Goal: Book appointment/travel/reservation

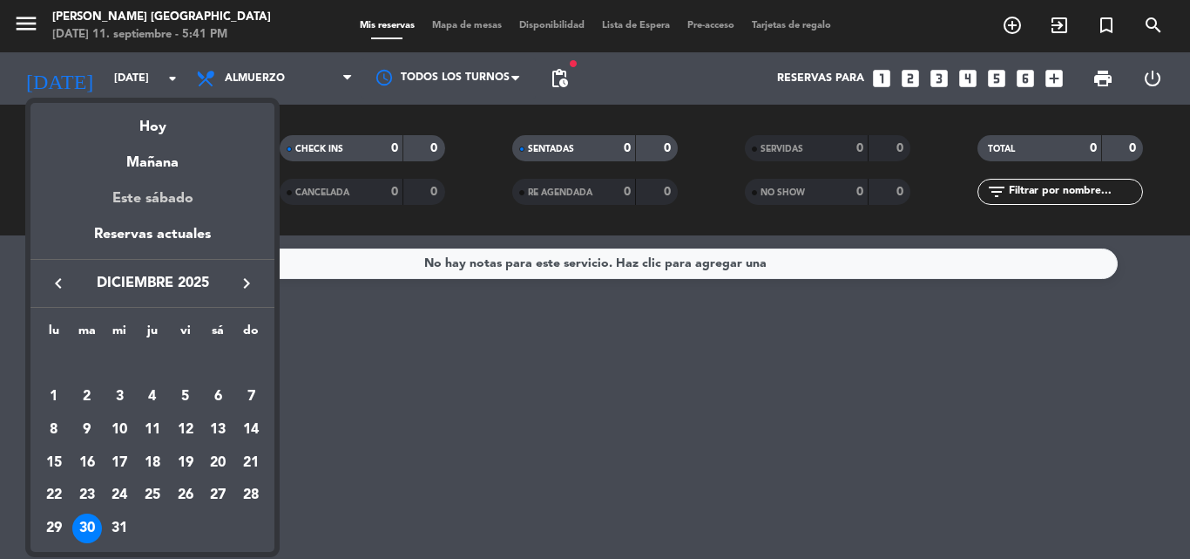
click at [144, 198] on div "Este sábado" at bounding box center [153, 198] width 244 height 49
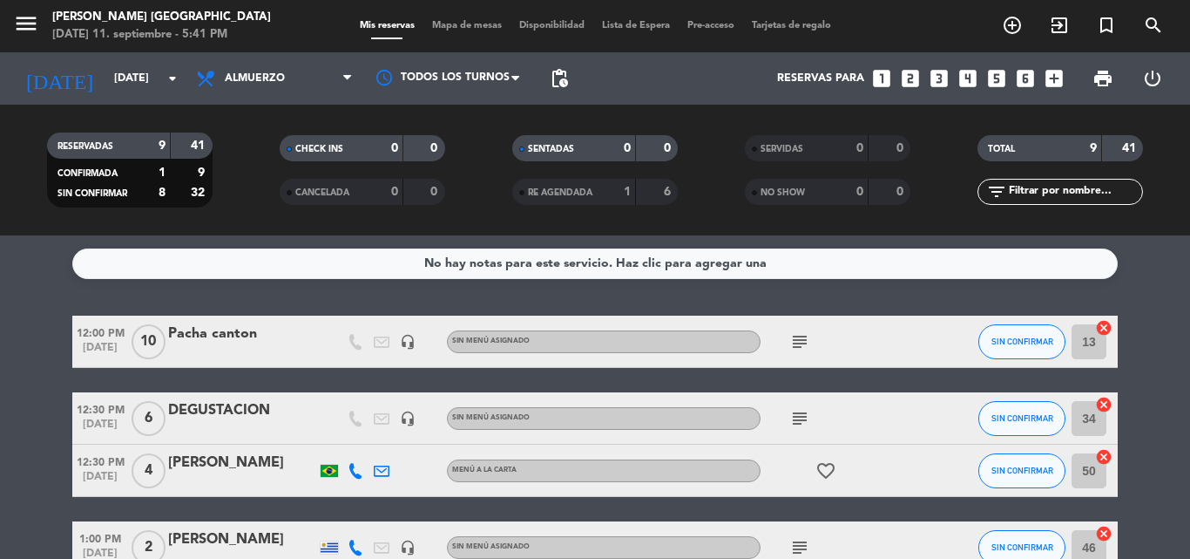
click at [796, 417] on icon "subject" at bounding box center [800, 418] width 21 height 21
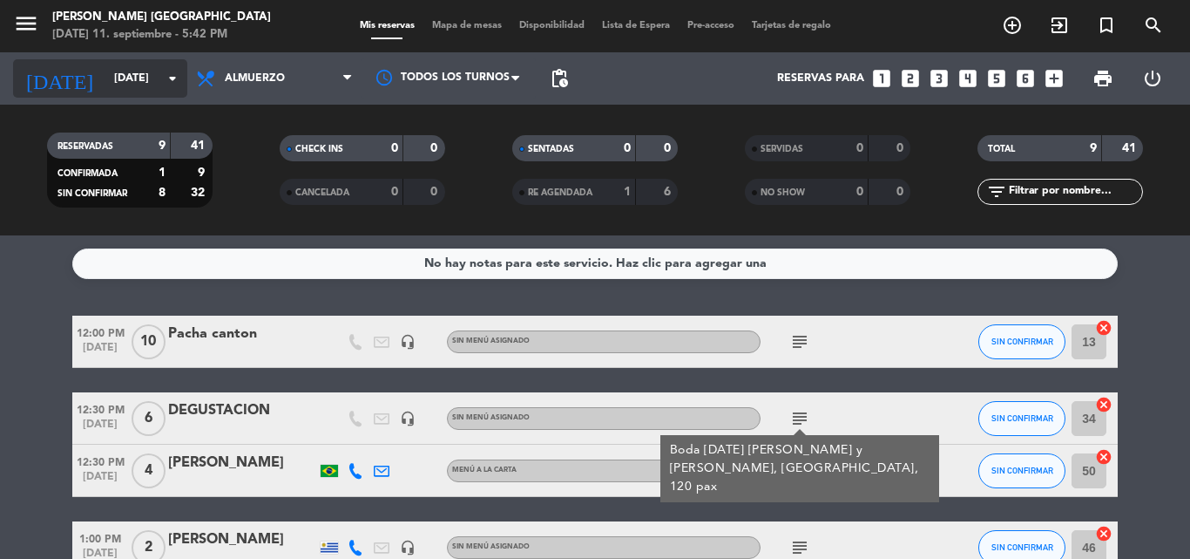
click at [105, 80] on input "[DATE]" at bounding box center [178, 79] width 147 height 30
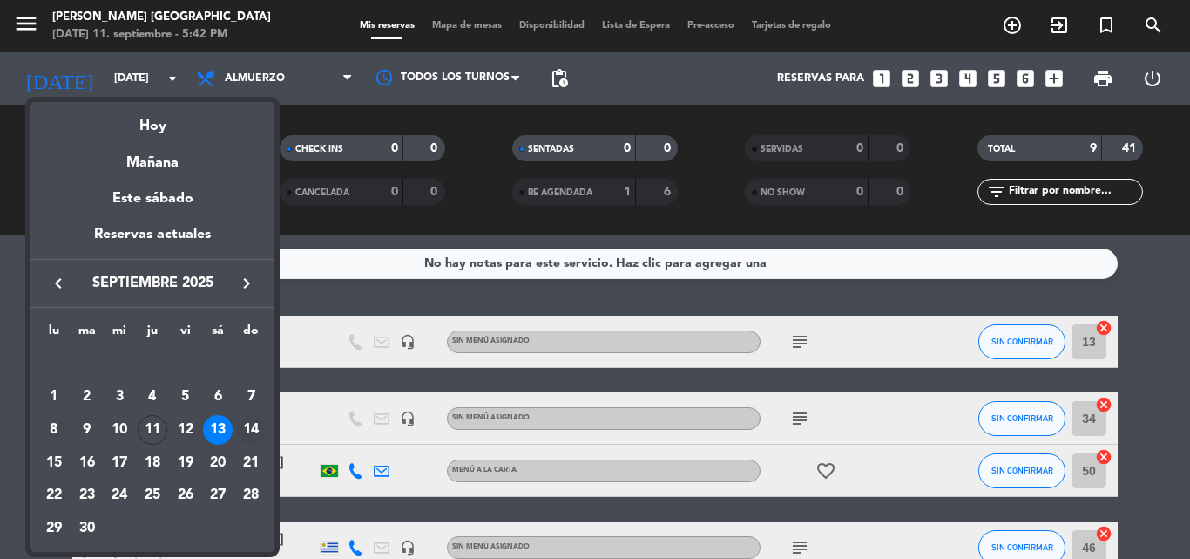
click at [255, 431] on div "14" at bounding box center [251, 430] width 30 height 30
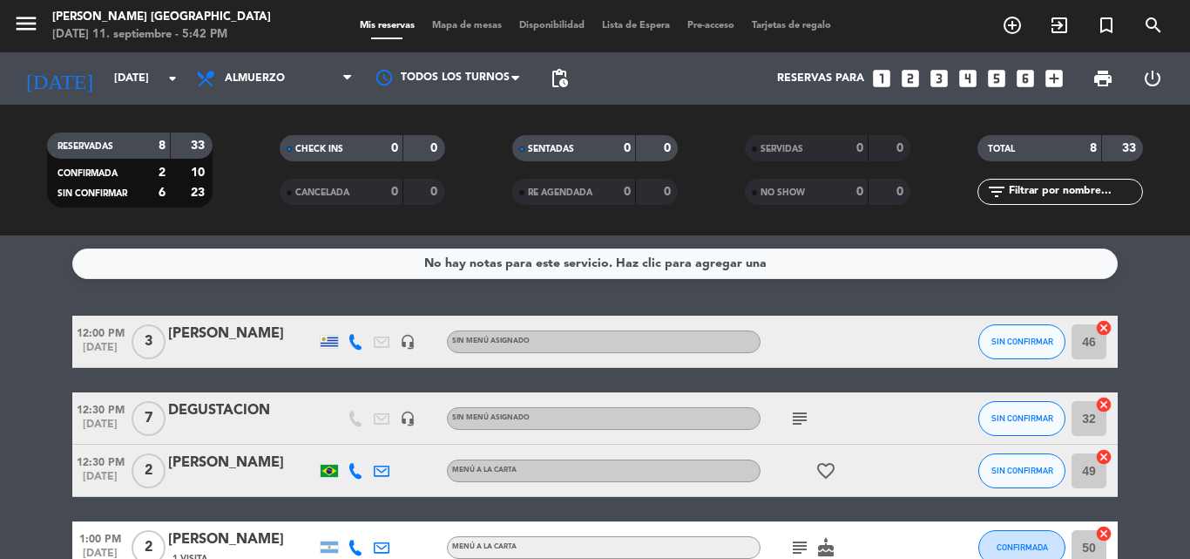
click at [801, 413] on icon "subject" at bounding box center [800, 418] width 21 height 21
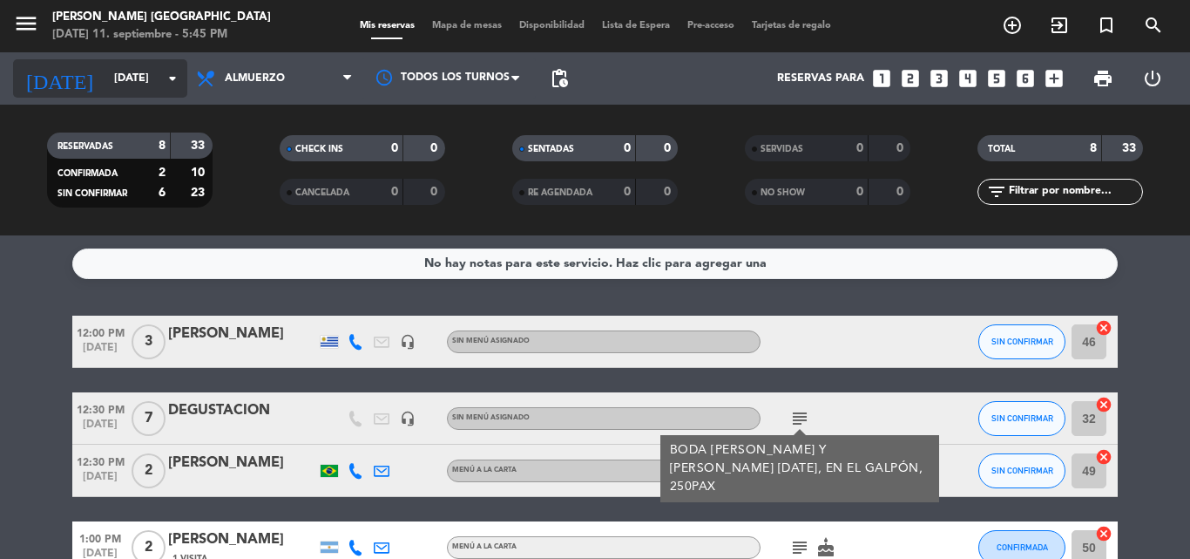
click at [128, 83] on input "[DATE]" at bounding box center [178, 79] width 147 height 30
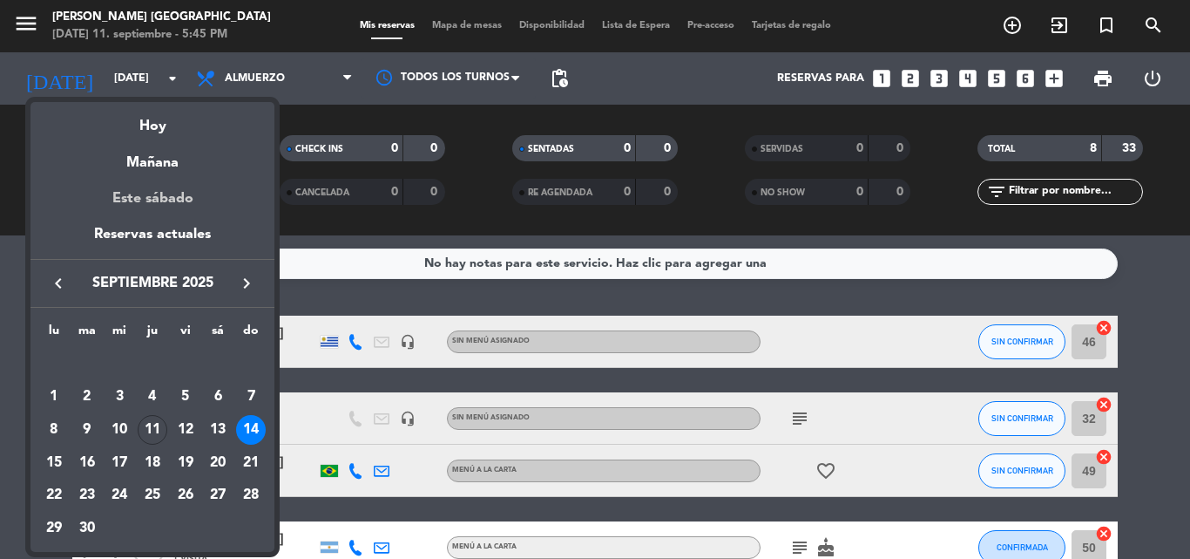
click at [160, 195] on div "Este sábado" at bounding box center [153, 198] width 244 height 49
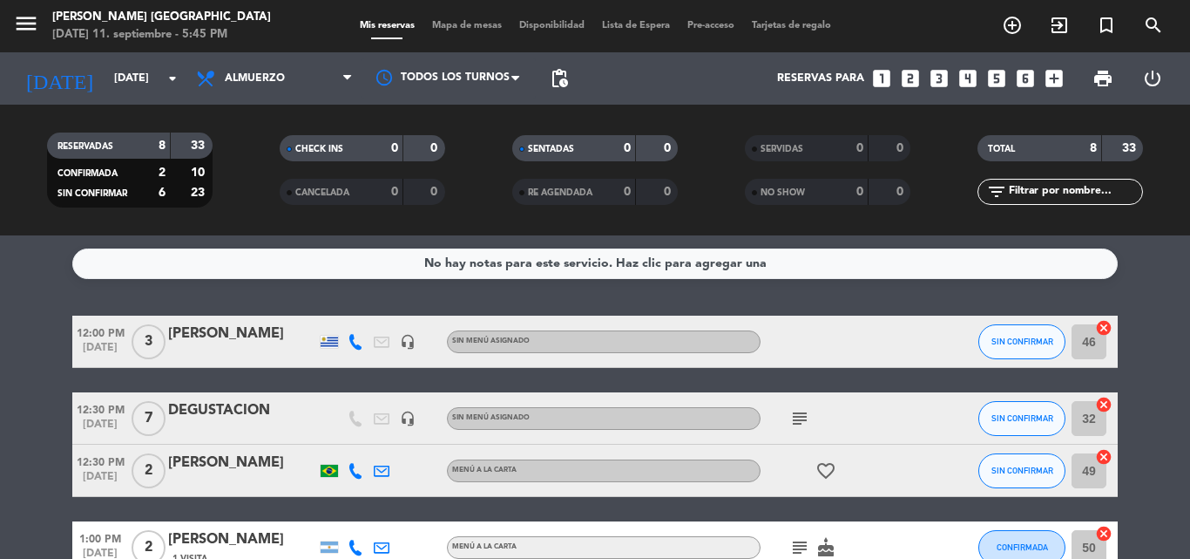
type input "[DATE]"
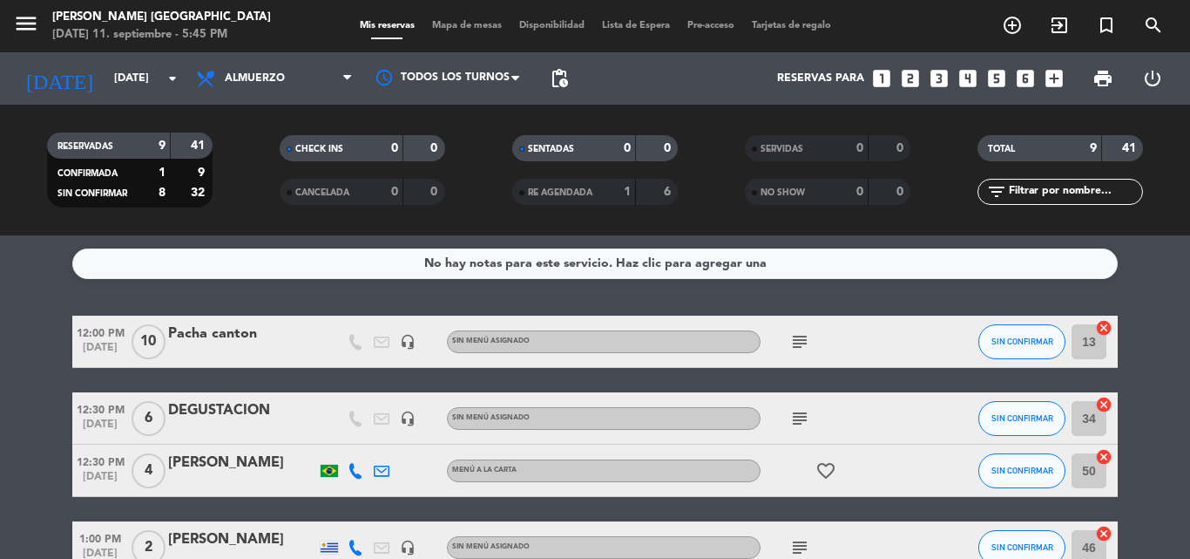
click at [805, 415] on icon "subject" at bounding box center [800, 418] width 21 height 21
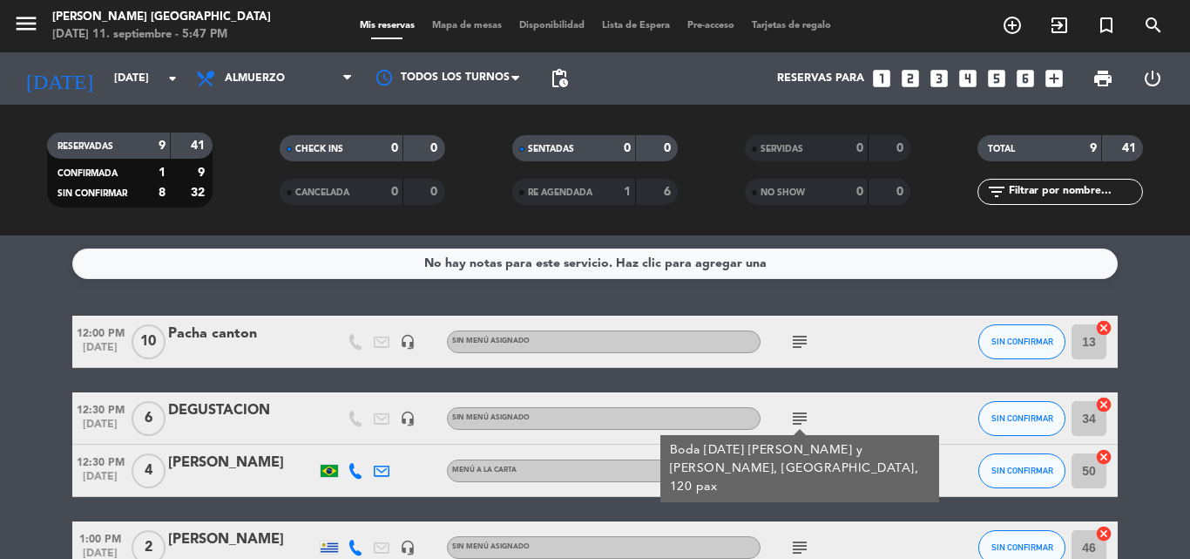
click at [101, 410] on span "12:30 PM" at bounding box center [100, 408] width 56 height 20
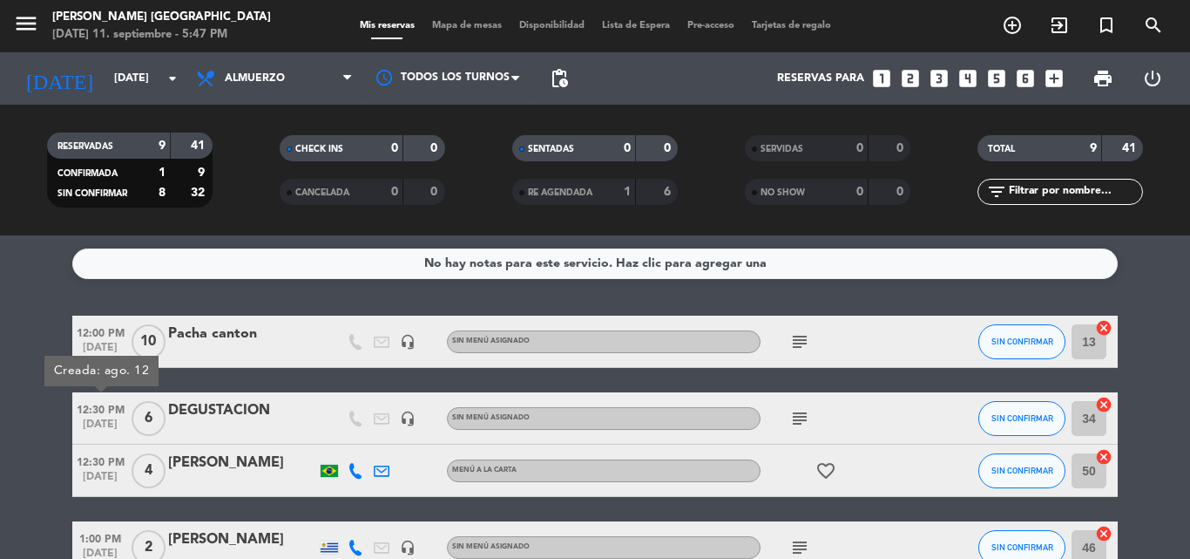
click at [219, 416] on div "DEGUSTACION" at bounding box center [242, 410] width 148 height 23
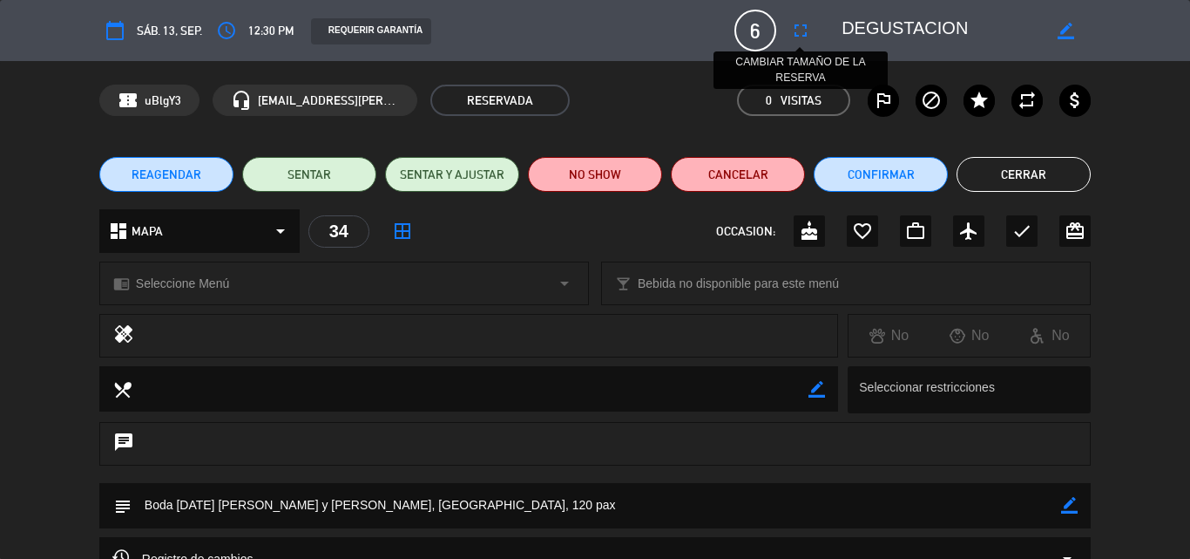
click at [799, 30] on icon "fullscreen" at bounding box center [800, 30] width 21 height 21
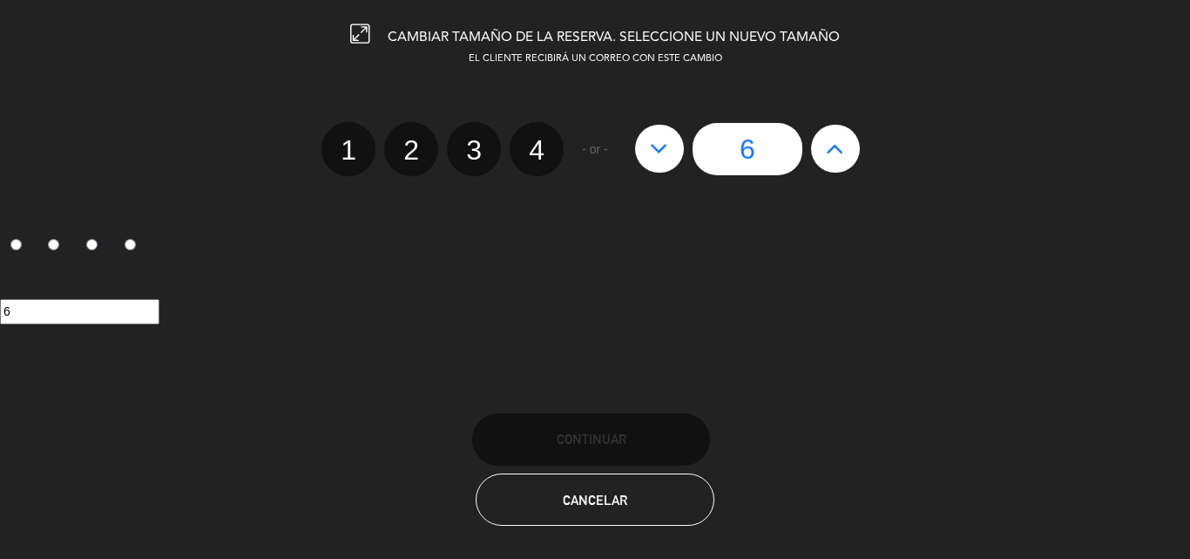
click at [832, 144] on icon at bounding box center [835, 148] width 18 height 28
type input "7"
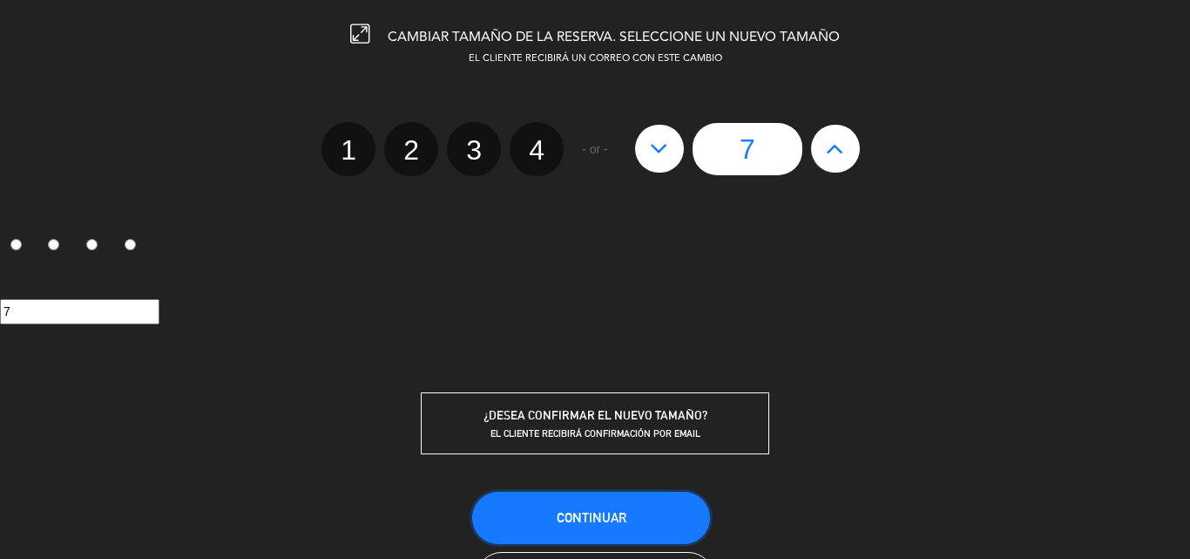
click at [586, 511] on span "Continuar" at bounding box center [592, 517] width 70 height 15
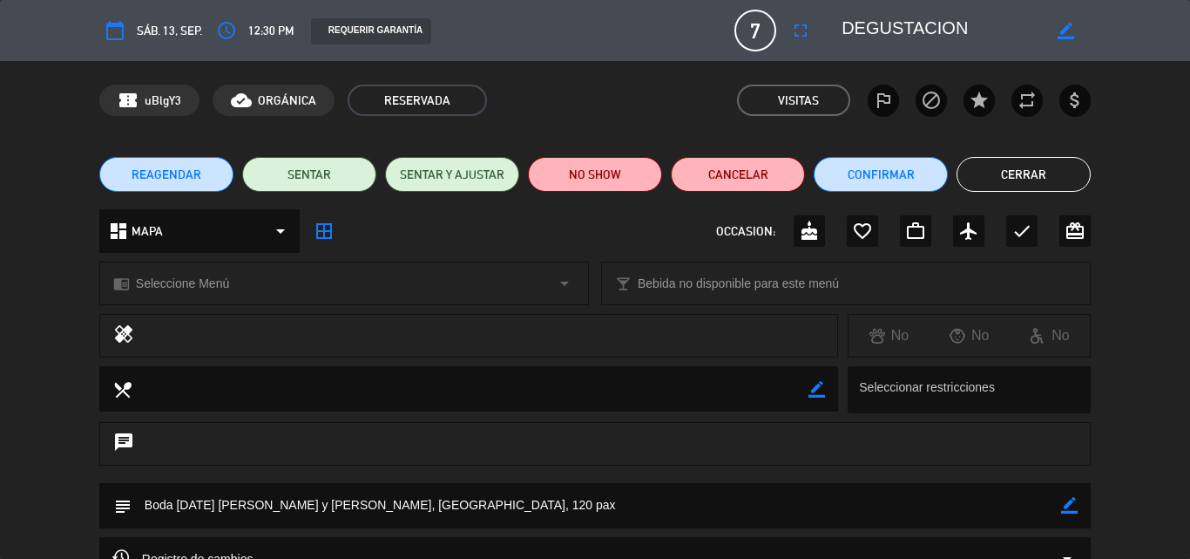
click at [989, 174] on button "Cerrar" at bounding box center [1024, 174] width 134 height 35
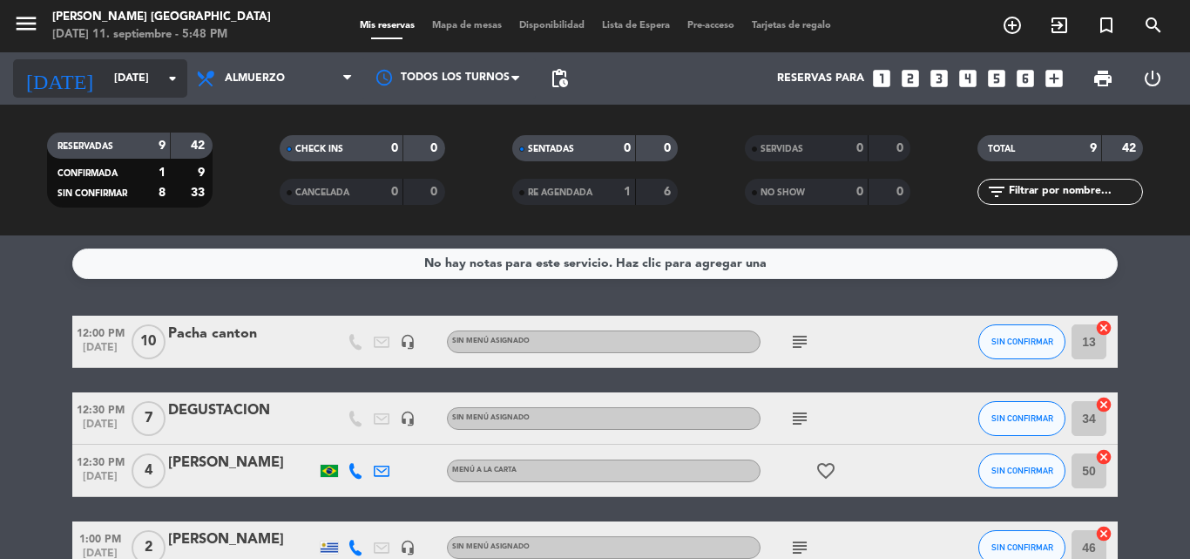
click at [147, 71] on input "[DATE]" at bounding box center [178, 79] width 147 height 30
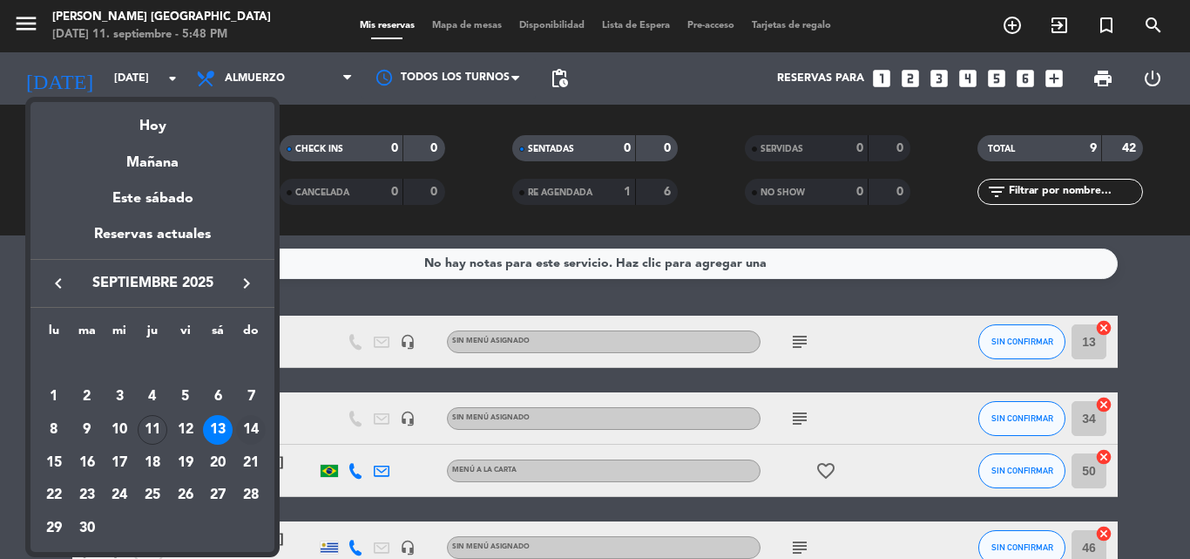
click at [255, 430] on div "14" at bounding box center [251, 430] width 30 height 30
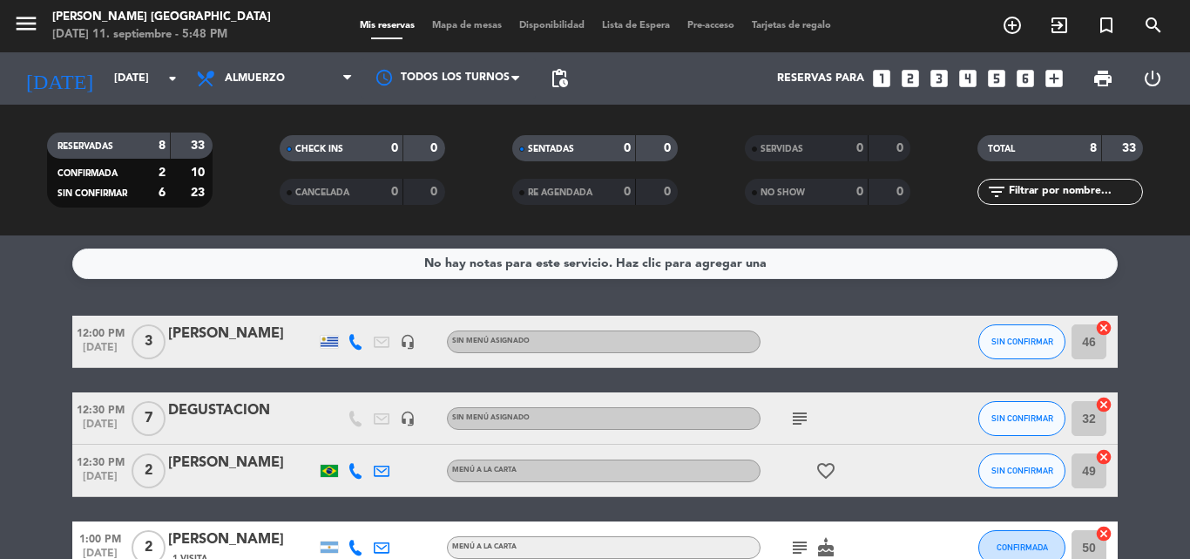
click at [796, 415] on icon "subject" at bounding box center [800, 418] width 21 height 21
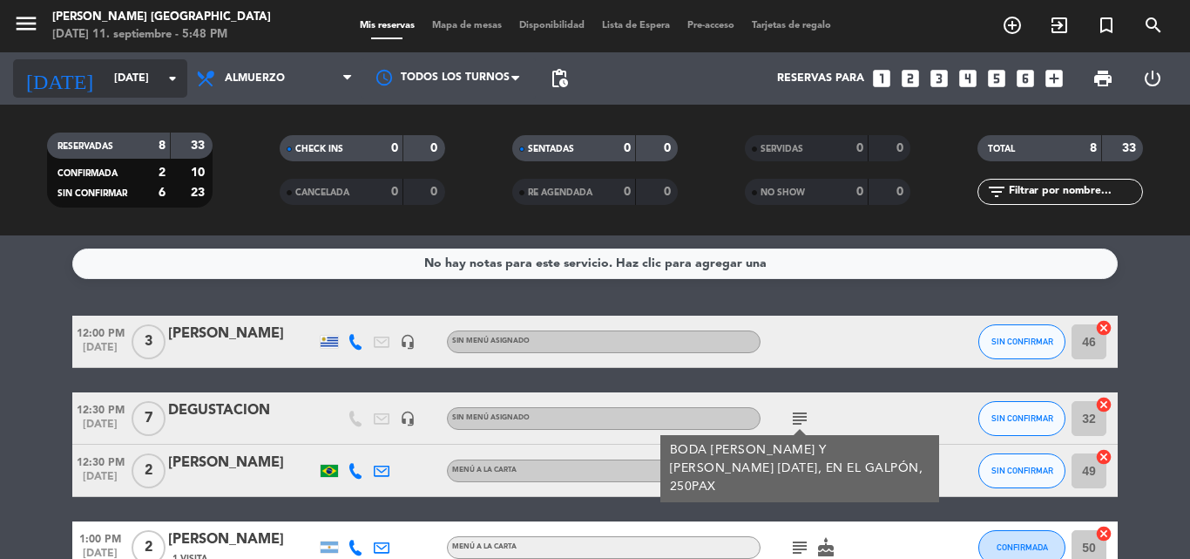
click at [105, 75] on input "[DATE]" at bounding box center [178, 79] width 147 height 30
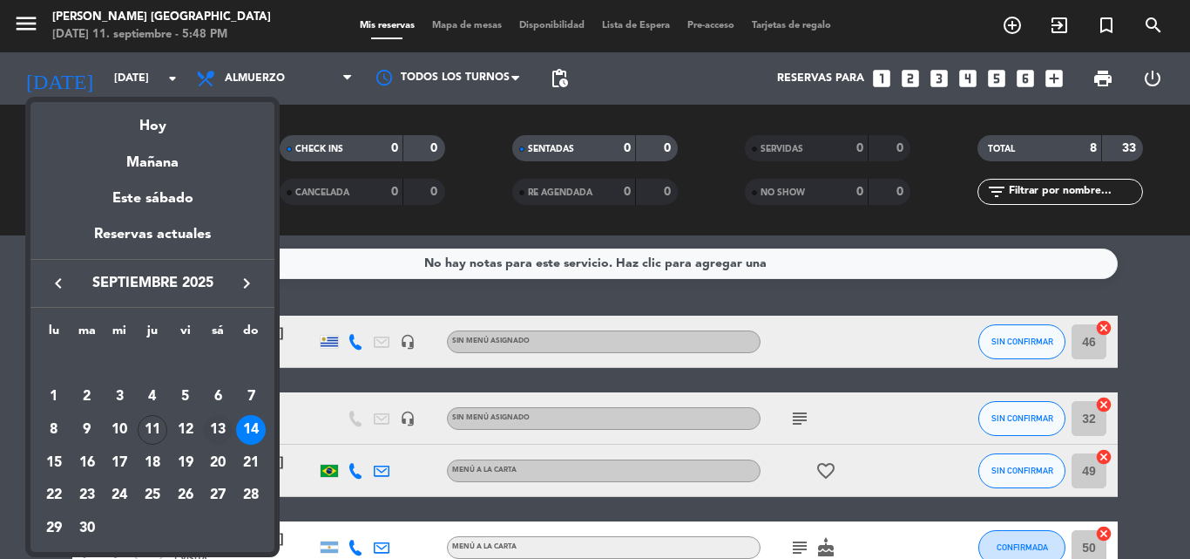
click at [214, 431] on div "13" at bounding box center [218, 430] width 30 height 30
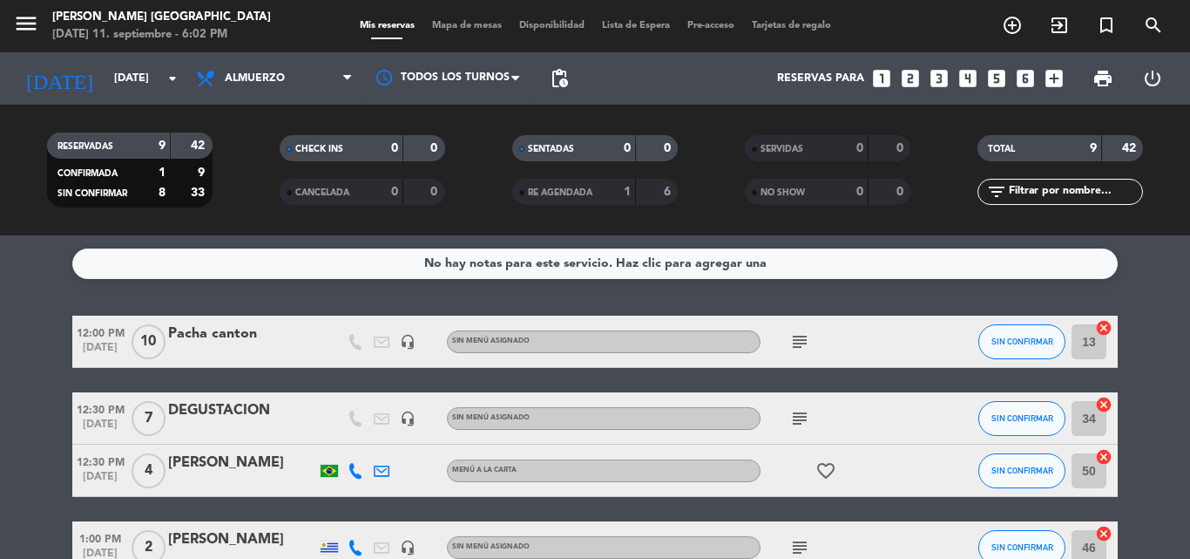
click at [800, 414] on icon "subject" at bounding box center [800, 418] width 21 height 21
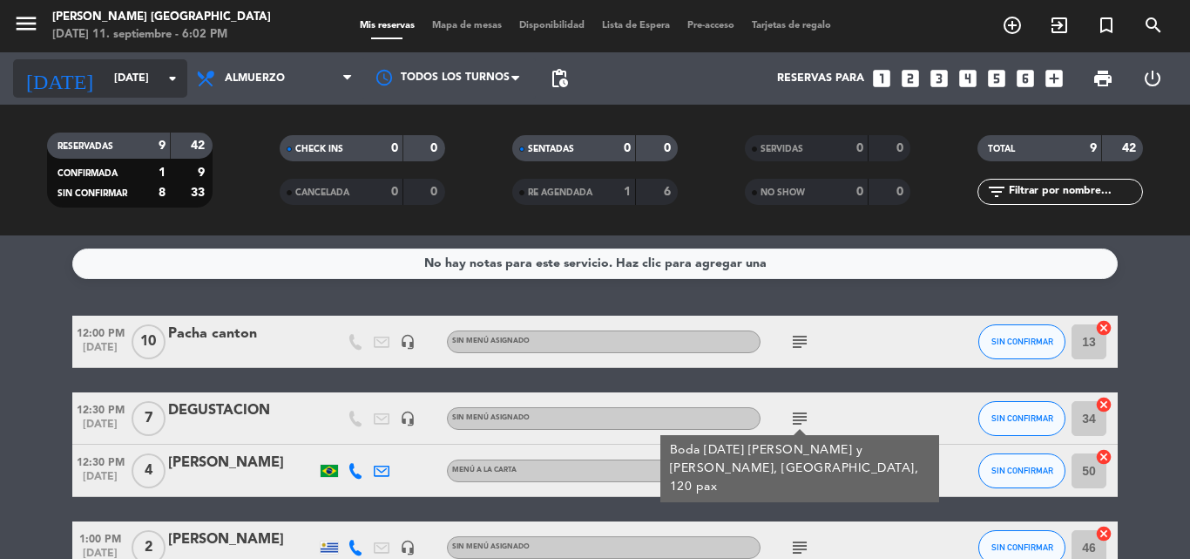
click at [105, 67] on input "[DATE]" at bounding box center [178, 79] width 147 height 30
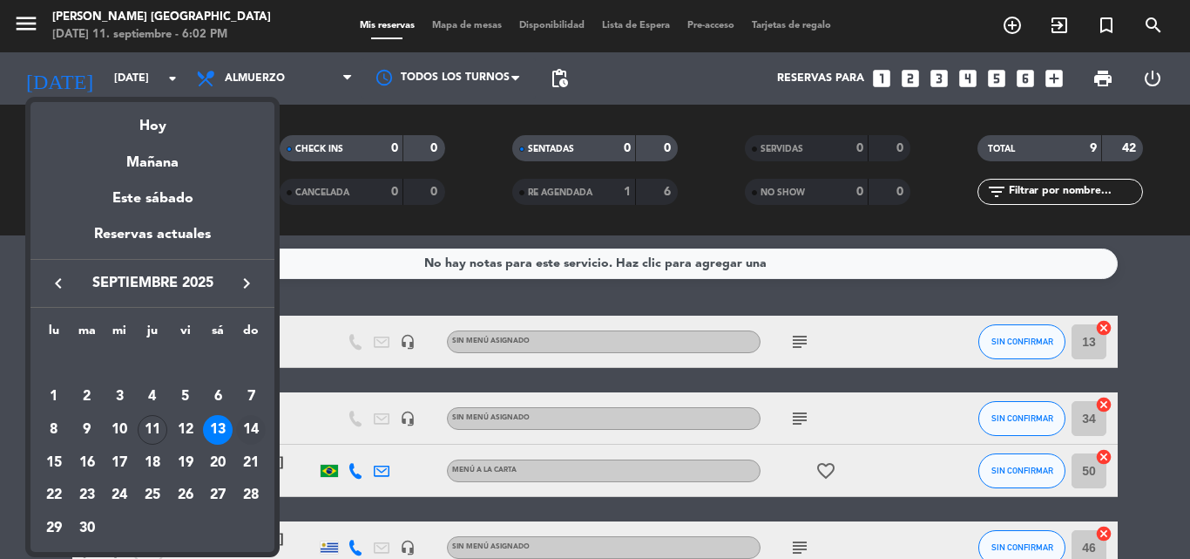
click at [249, 428] on div "14" at bounding box center [251, 430] width 30 height 30
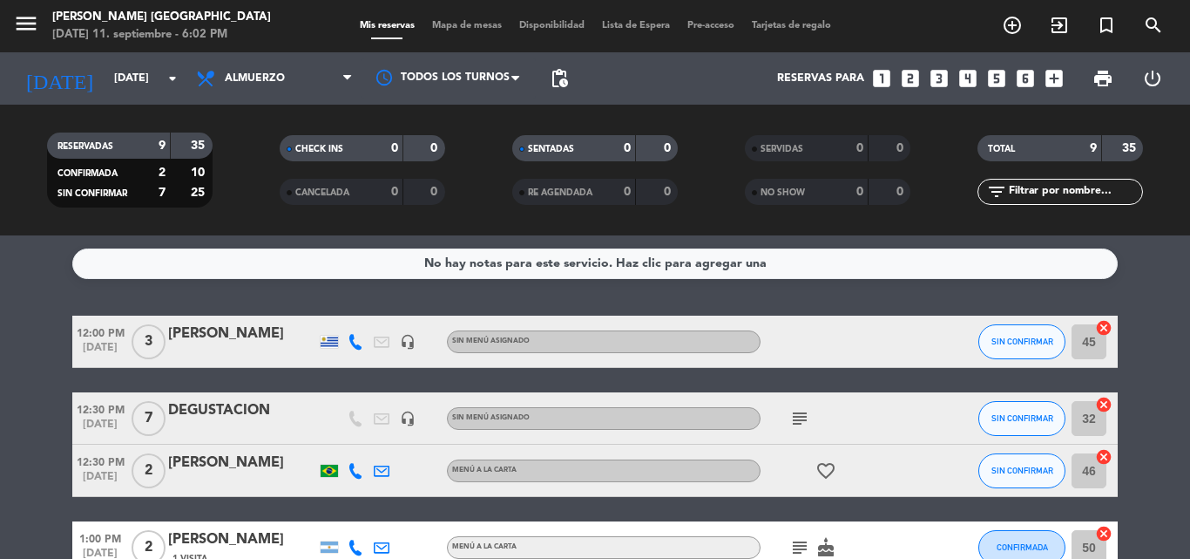
click at [795, 413] on icon "subject" at bounding box center [800, 418] width 21 height 21
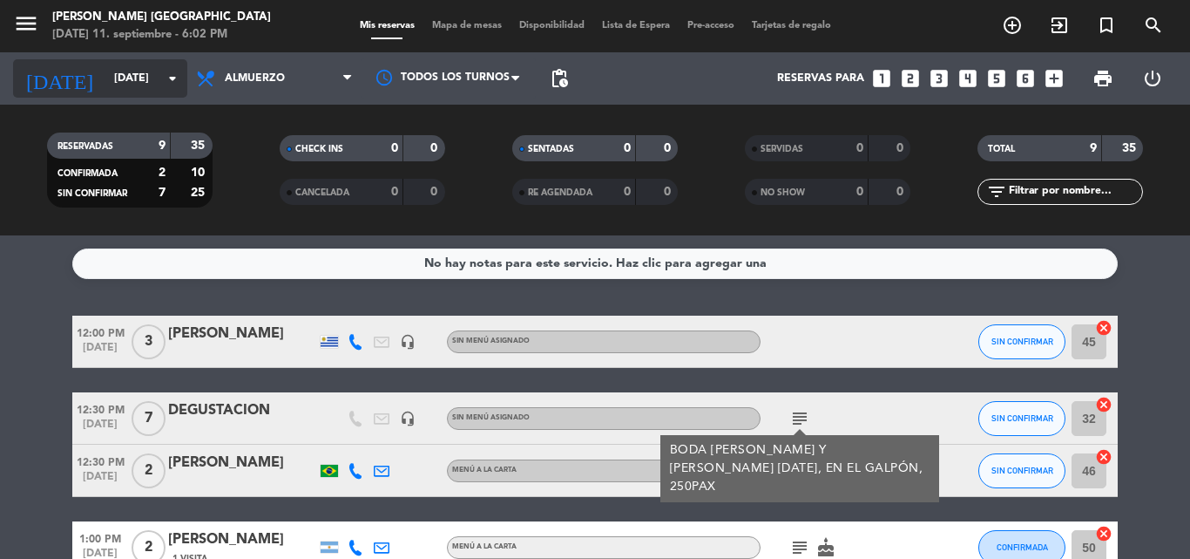
click at [105, 79] on input "[DATE]" at bounding box center [178, 79] width 147 height 30
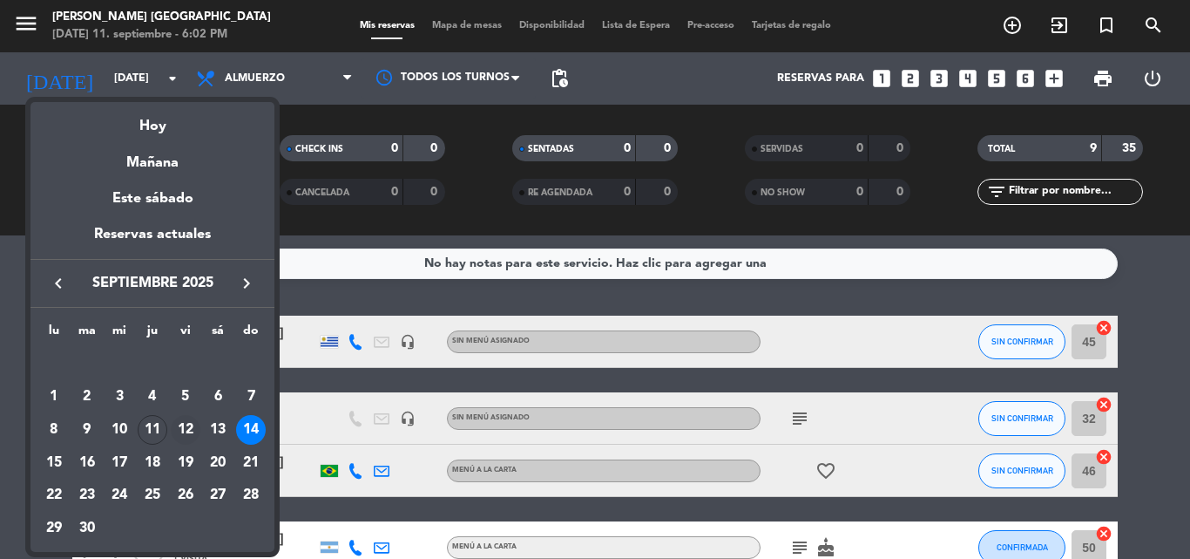
click at [194, 428] on div "12" at bounding box center [186, 430] width 30 height 30
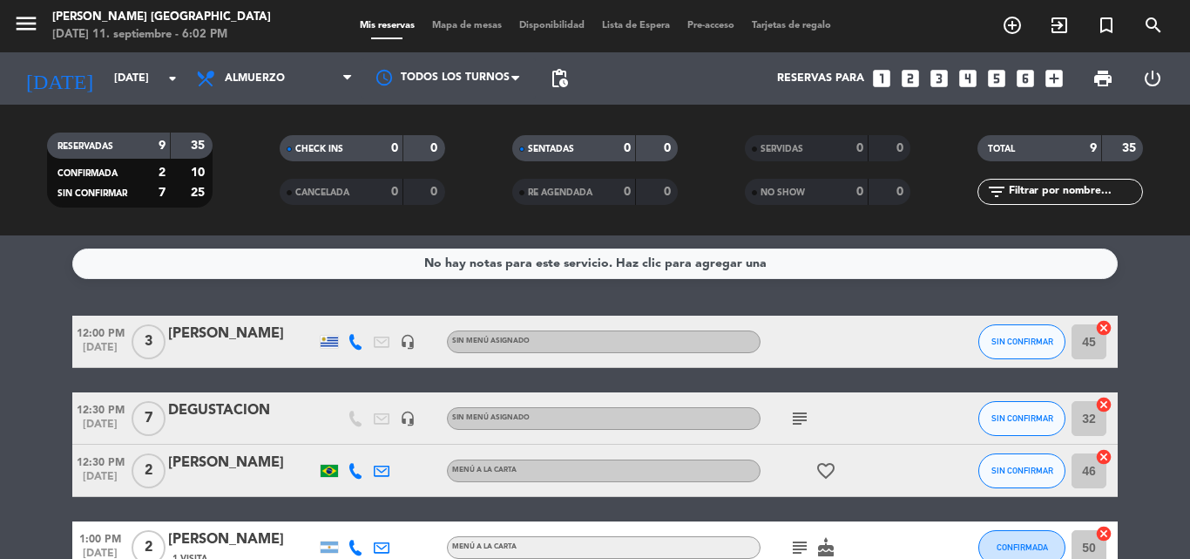
type input "[DATE]"
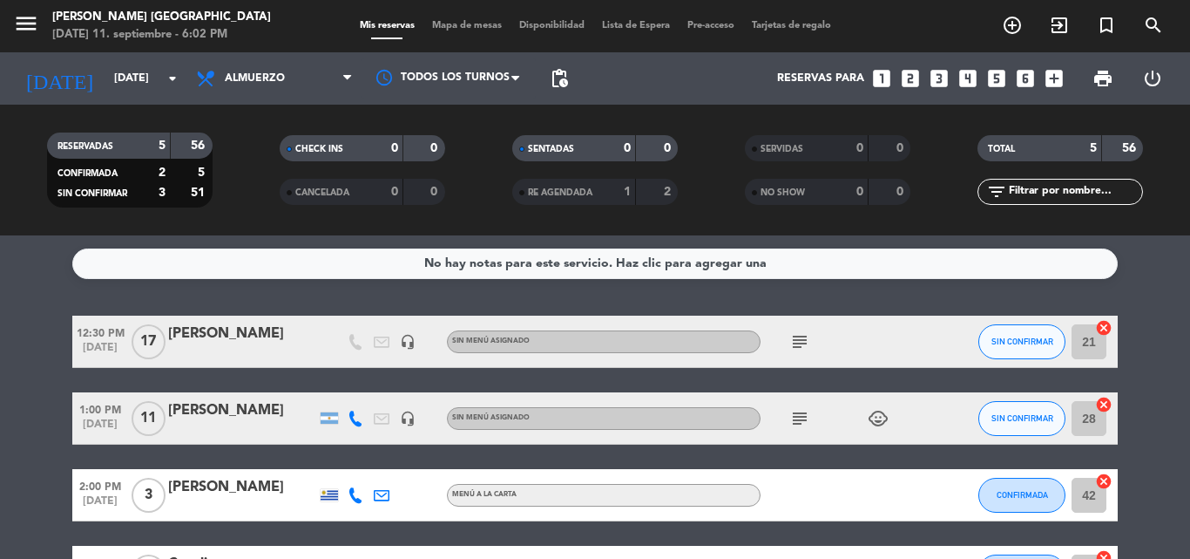
click at [806, 343] on icon "subject" at bounding box center [800, 341] width 21 height 21
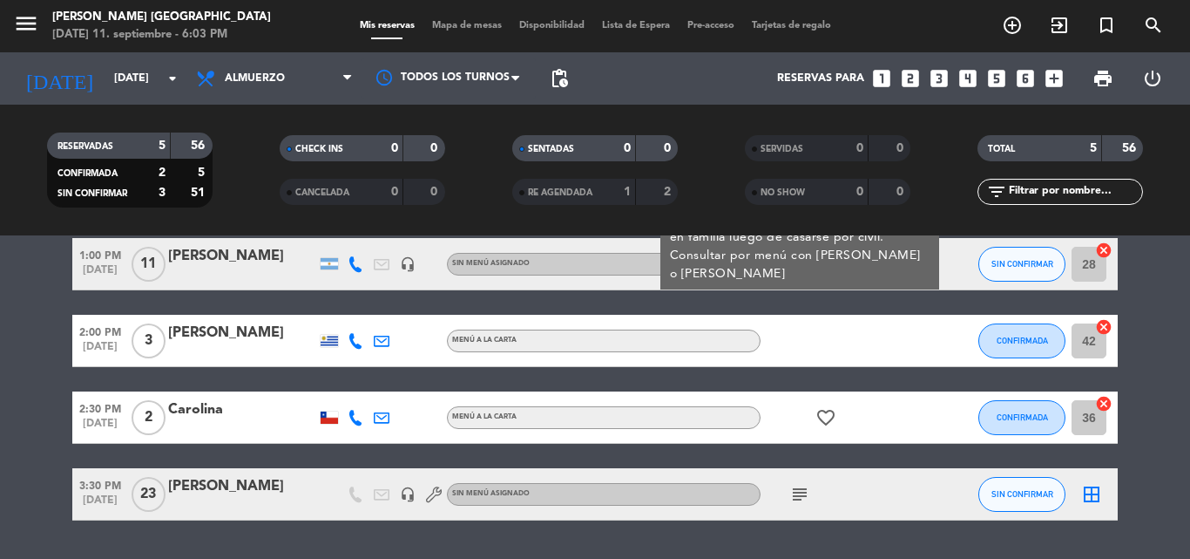
scroll to position [116, 0]
